Goal: Check status: Check status

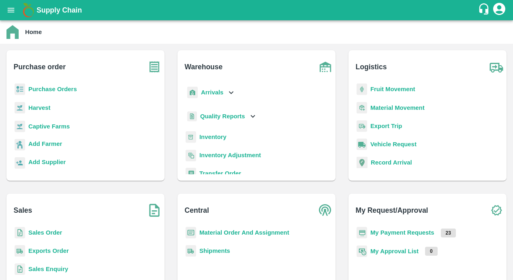
click at [15, 6] on icon "open drawer" at bounding box center [10, 10] width 9 height 9
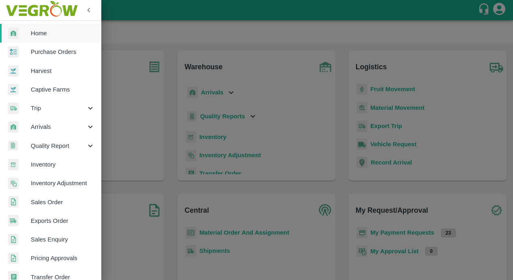
scroll to position [182, 0]
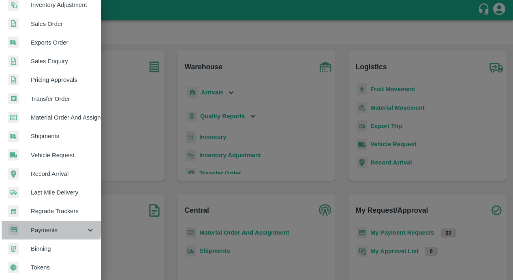
click at [43, 226] on span "Payments" at bounding box center [58, 230] width 55 height 9
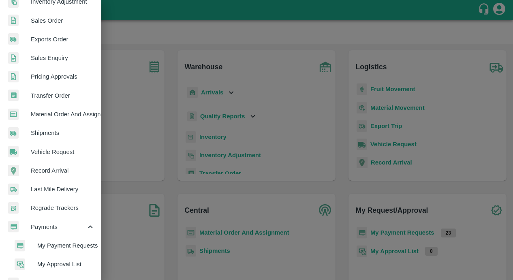
click at [38, 239] on li "My Payment Requests" at bounding box center [53, 245] width 95 height 19
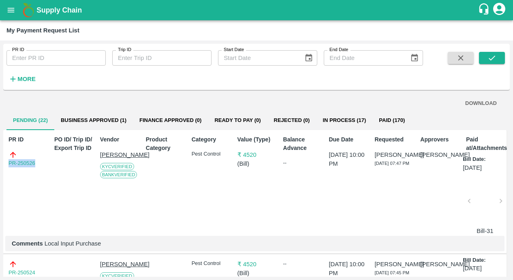
drag, startPoint x: 39, startPoint y: 162, endPoint x: -13, endPoint y: 162, distance: 52.7
click at [0, 162] on html "Supply Chain My Payment Request List PR ID PR ID Trip ID Trip ID Start Date Sta…" at bounding box center [256, 140] width 513 height 280
copy link "PR-250526"
drag, startPoint x: 44, startPoint y: 245, endPoint x: 133, endPoint y: 245, distance: 88.8
click at [133, 245] on p "Comments Local Input Purchase" at bounding box center [255, 243] width 487 height 9
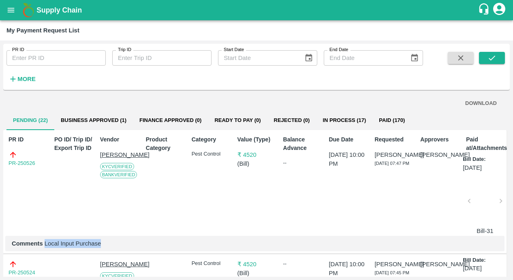
copy p "Local Input Purchase"
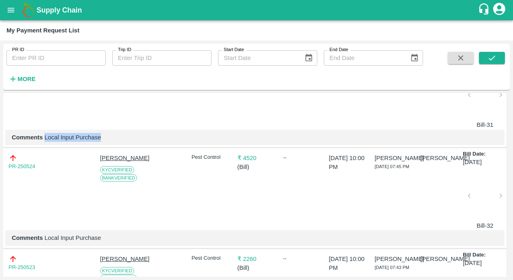
scroll to position [115, 0]
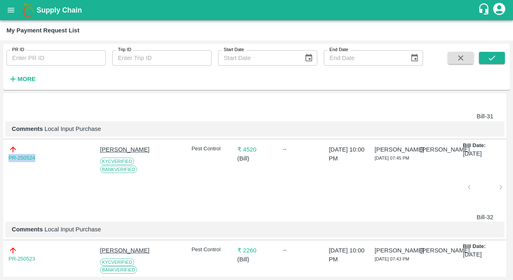
drag, startPoint x: 40, startPoint y: 155, endPoint x: 1, endPoint y: 155, distance: 38.9
click at [1, 155] on div "PR ID PR ID Trip ID Trip ID Start Date Start Date End Date End Date More DOWNLO…" at bounding box center [256, 161] width 513 height 240
copy link "PR-250524"
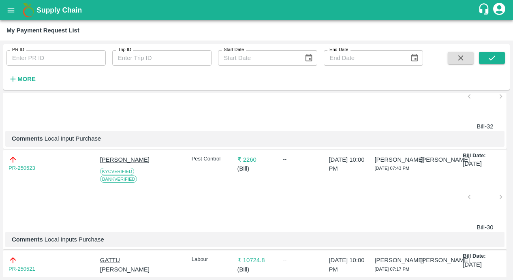
scroll to position [210, 0]
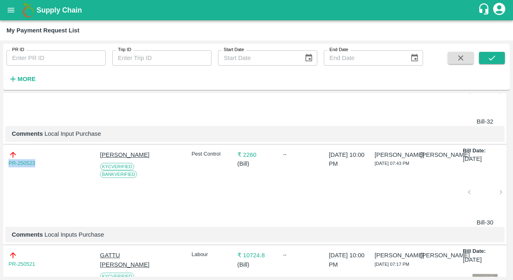
drag, startPoint x: 41, startPoint y: 164, endPoint x: 1, endPoint y: 164, distance: 40.1
click at [1, 164] on div "PR ID PR ID Trip ID Trip ID Start Date Start Date End Date End Date More DOWNLO…" at bounding box center [256, 161] width 513 height 240
copy link "PR-250523"
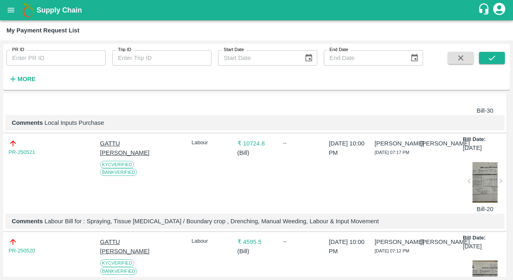
scroll to position [338, 0]
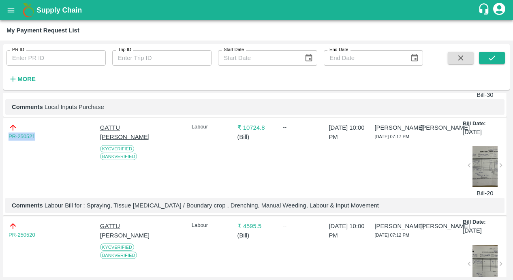
drag, startPoint x: 39, startPoint y: 135, endPoint x: -2, endPoint y: 135, distance: 41.4
click at [0, 135] on html "Supply Chain My Payment Request List PR ID PR ID Trip ID Trip ID Start Date Sta…" at bounding box center [256, 140] width 513 height 280
copy link "PR-250521"
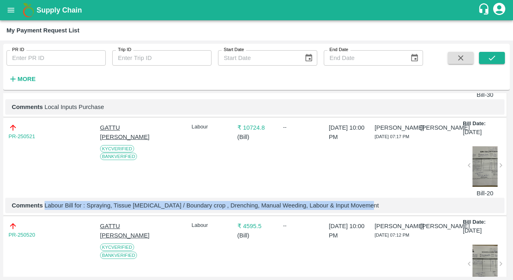
drag, startPoint x: 45, startPoint y: 209, endPoint x: 418, endPoint y: 209, distance: 373.1
click at [418, 209] on p "Comments Labour Bill for : Spraying, Tissue [MEDICAL_DATA] / Boundary crop , Dr…" at bounding box center [255, 205] width 487 height 9
copy p "Labour Bill for : Spraying, Tissue [MEDICAL_DATA] / Boundary crop , Drenching, …"
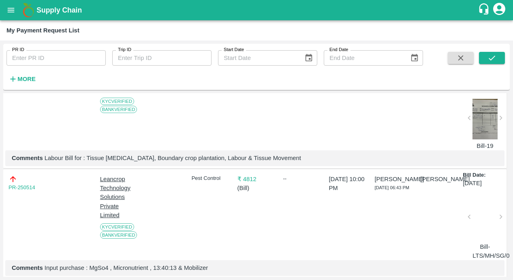
scroll to position [461, 0]
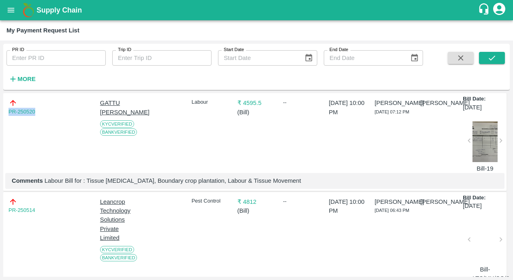
drag, startPoint x: 39, startPoint y: 115, endPoint x: 0, endPoint y: 115, distance: 39.3
click at [0, 115] on div "PR ID PR ID Trip ID Trip ID Start Date Start Date End Date End Date More DOWNLO…" at bounding box center [256, 161] width 513 height 240
copy link "PR-250520"
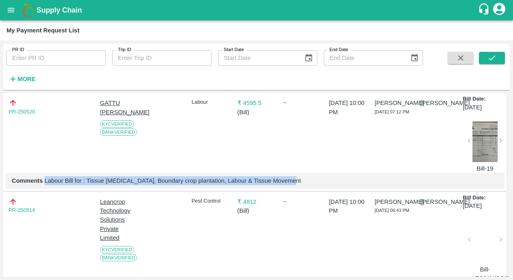
drag, startPoint x: 44, startPoint y: 186, endPoint x: 326, endPoint y: 188, distance: 281.8
click at [326, 185] on p "Comments Labour Bill for : Tissue [MEDICAL_DATA], Boundary crop plantation, Lab…" at bounding box center [255, 180] width 487 height 9
copy p "Labour Bill for : Tissue [MEDICAL_DATA], Boundary crop plantation, Labour & Tis…"
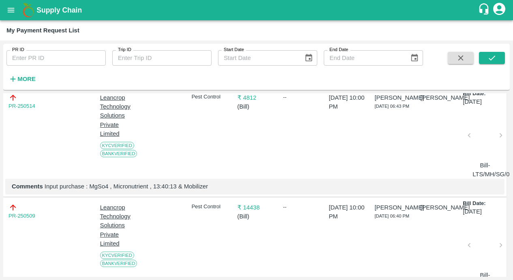
scroll to position [567, 0]
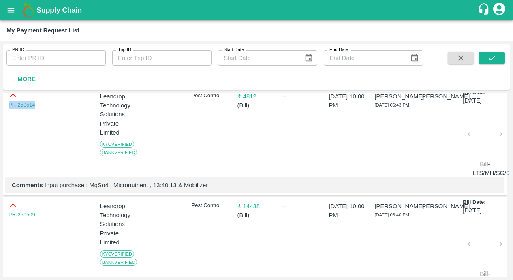
drag, startPoint x: 40, startPoint y: 110, endPoint x: -24, endPoint y: 110, distance: 63.3
click at [0, 110] on html "Supply Chain My Payment Request List PR ID PR ID Trip ID Trip ID Start Date Sta…" at bounding box center [256, 140] width 513 height 280
copy link "PR-250514"
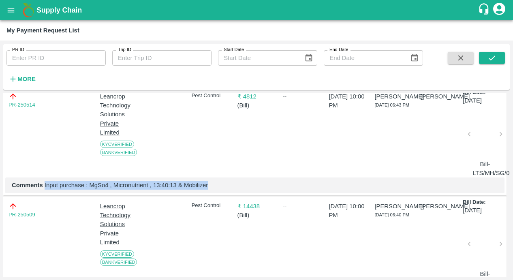
drag, startPoint x: 44, startPoint y: 190, endPoint x: 276, endPoint y: 193, distance: 232.0
click at [276, 190] on p "Comments Input purchase : MgSo4 , Micronutrient , 13:40:13 & Mobilizer" at bounding box center [255, 185] width 487 height 9
copy p "Input purchase : MgSo4 , Micronutrient , 13:40:13 & Mobilizer"
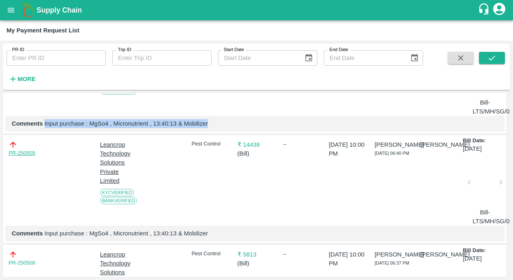
scroll to position [644, 0]
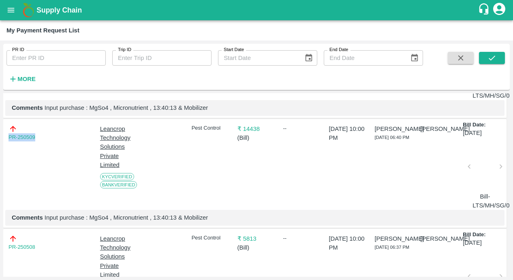
drag, startPoint x: 42, startPoint y: 144, endPoint x: -21, endPoint y: 144, distance: 63.3
click at [0, 144] on html "Supply Chain My Payment Request List PR ID PR ID Trip ID Trip ID Start Date Sta…" at bounding box center [256, 140] width 513 height 280
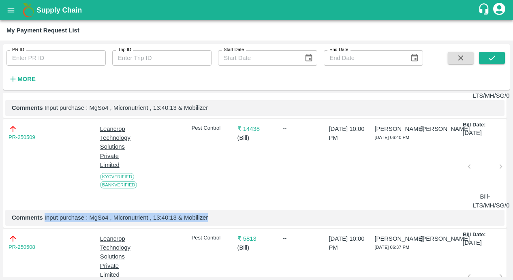
drag, startPoint x: 45, startPoint y: 225, endPoint x: 229, endPoint y: 234, distance: 184.7
click at [229, 228] on div "PR-250509 Leancrop Technology Solutions Private Limited KYC Verified Bank Verif…" at bounding box center [255, 173] width 504 height 109
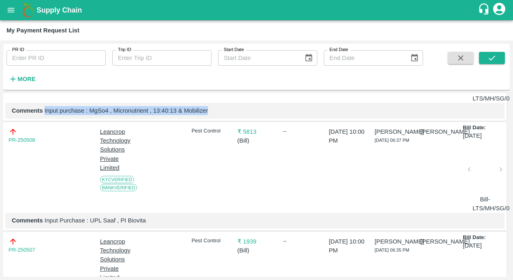
scroll to position [761, 0]
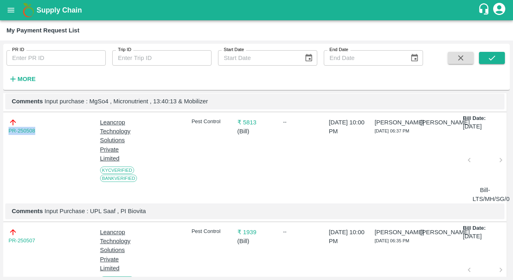
drag, startPoint x: 45, startPoint y: 137, endPoint x: -22, endPoint y: 137, distance: 66.5
click at [0, 137] on html "Supply Chain My Payment Request List PR ID PR ID Trip ID Trip ID Start Date Sta…" at bounding box center [256, 140] width 513 height 280
drag, startPoint x: 44, startPoint y: 216, endPoint x: 225, endPoint y: 216, distance: 180.9
click at [225, 216] on p "Comments Input Purchase : UPL Saaf , PI Biovita" at bounding box center [255, 211] width 487 height 9
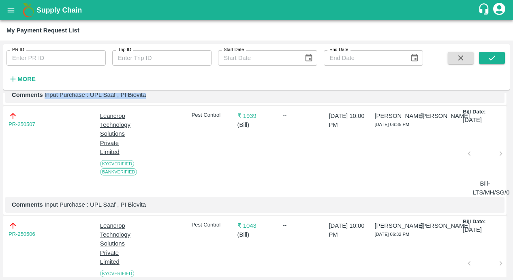
scroll to position [878, 0]
drag, startPoint x: 36, startPoint y: 128, endPoint x: -10, endPoint y: 135, distance: 46.8
click at [0, 135] on html "Supply Chain My Payment Request List PR ID PR ID Trip ID Trip ID Start Date Sta…" at bounding box center [256, 140] width 513 height 280
drag, startPoint x: 34, startPoint y: 133, endPoint x: -6, endPoint y: 133, distance: 40.1
click at [0, 133] on html "Supply Chain My Payment Request List PR ID PR ID Trip ID Trip ID Start Date Sta…" at bounding box center [256, 140] width 513 height 280
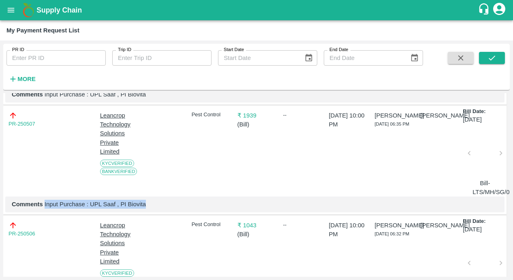
drag, startPoint x: 44, startPoint y: 211, endPoint x: 171, endPoint y: 213, distance: 126.5
click at [171, 209] on p "Comments Input Purchase : UPL Saaf , PI Biovita" at bounding box center [255, 204] width 487 height 9
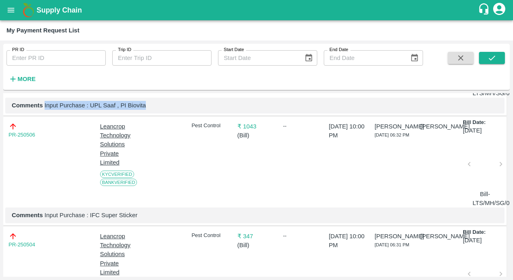
scroll to position [997, 0]
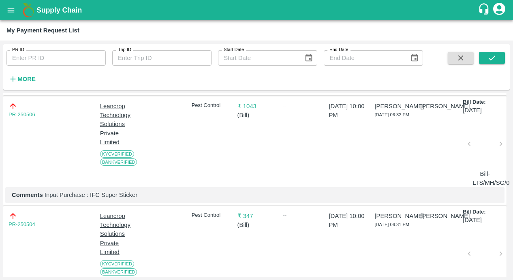
click at [45, 119] on div "PR-250506" at bounding box center [28, 110] width 39 height 17
drag, startPoint x: 43, startPoint y: 120, endPoint x: -7, endPoint y: 120, distance: 50.3
click at [0, 120] on html "Supply Chain My Payment Request List PR ID PR ID Trip ID Trip ID Start Date Sta…" at bounding box center [256, 140] width 513 height 280
drag, startPoint x: 44, startPoint y: 200, endPoint x: 219, endPoint y: 203, distance: 175.2
click at [219, 200] on p "Comments Input Purchase : IFC Super Sticker" at bounding box center [255, 195] width 487 height 9
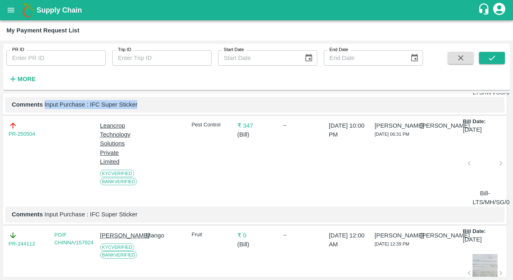
scroll to position [1088, 0]
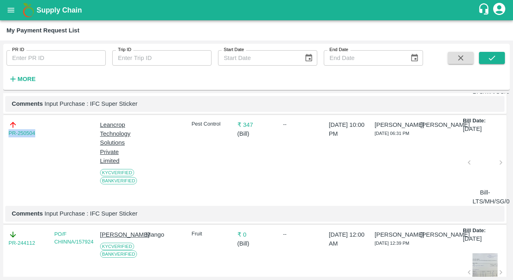
drag, startPoint x: 40, startPoint y: 140, endPoint x: -15, endPoint y: 140, distance: 55.2
click at [0, 140] on html "Supply Chain My Payment Request List PR ID PR ID Trip ID Trip ID Start Date Sta…" at bounding box center [256, 140] width 513 height 280
drag, startPoint x: 43, startPoint y: 219, endPoint x: 251, endPoint y: 219, distance: 207.2
click at [251, 218] on p "Comments Input Purchase : IFC Super Sticker" at bounding box center [255, 213] width 487 height 9
